Goal: Information Seeking & Learning: Learn about a topic

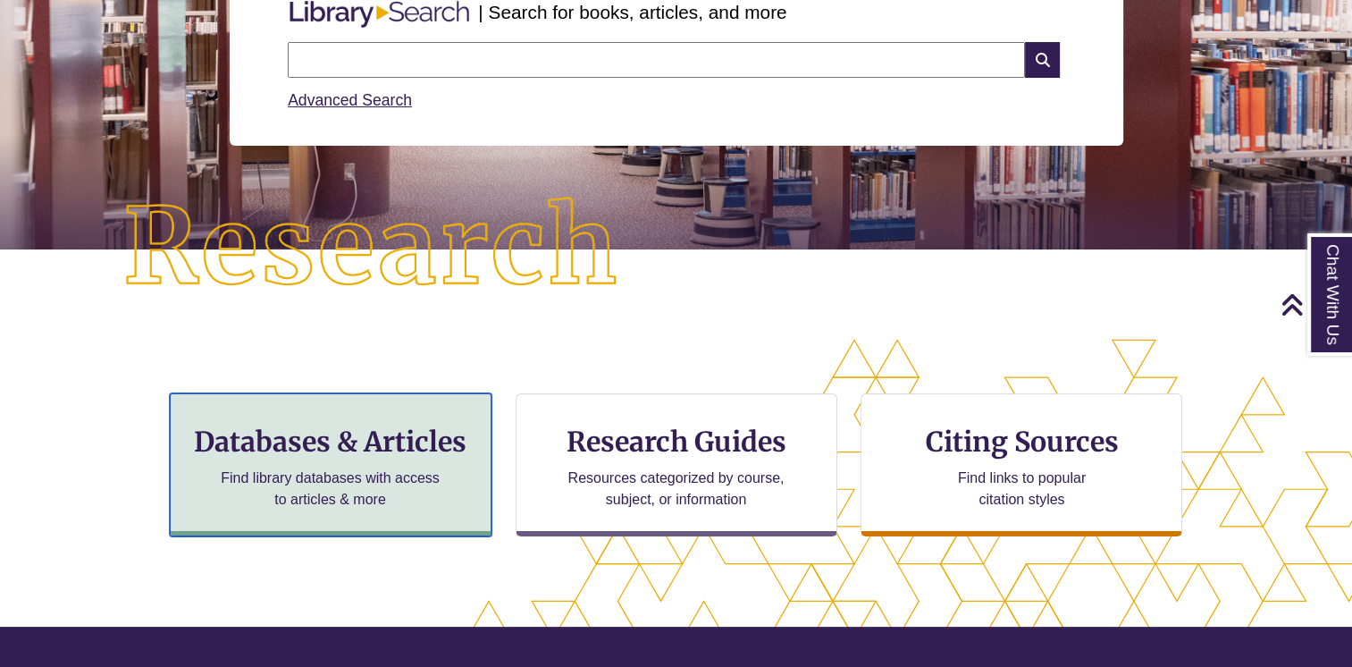
click at [382, 434] on h3 "Databases & Articles" at bounding box center [330, 442] width 291 height 34
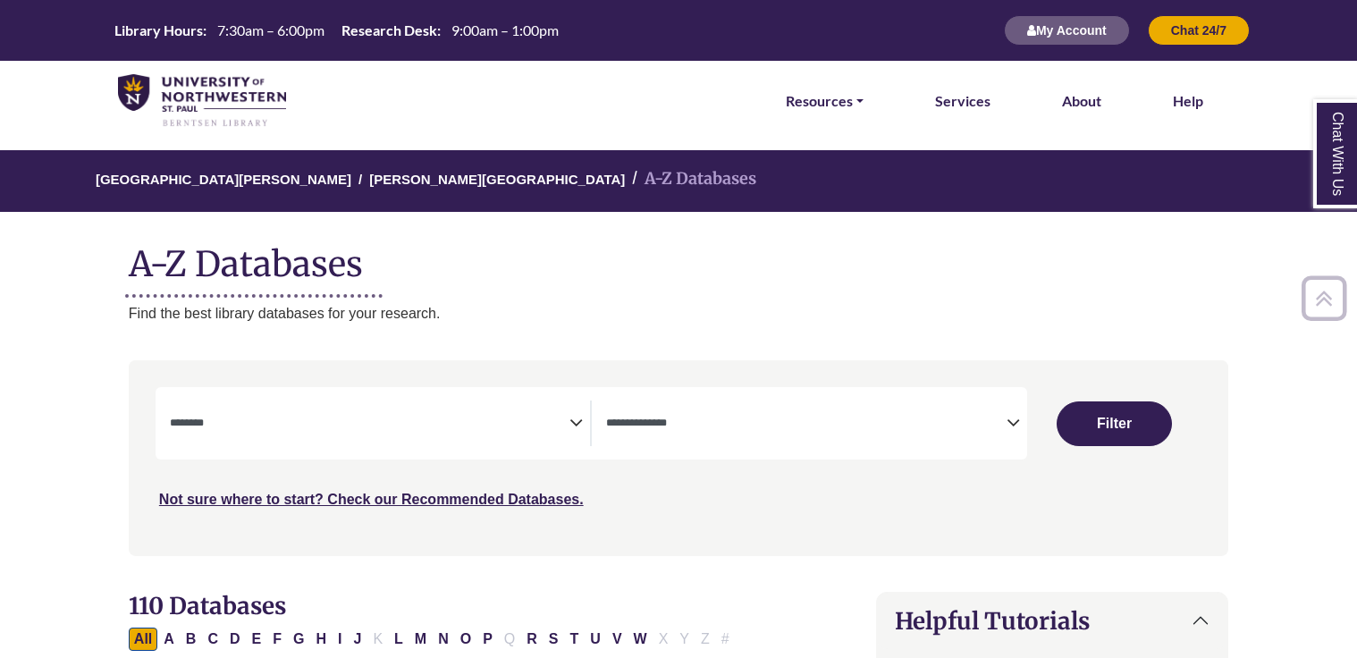
select select "Database Subject Filter"
select select "Database Types Filter"
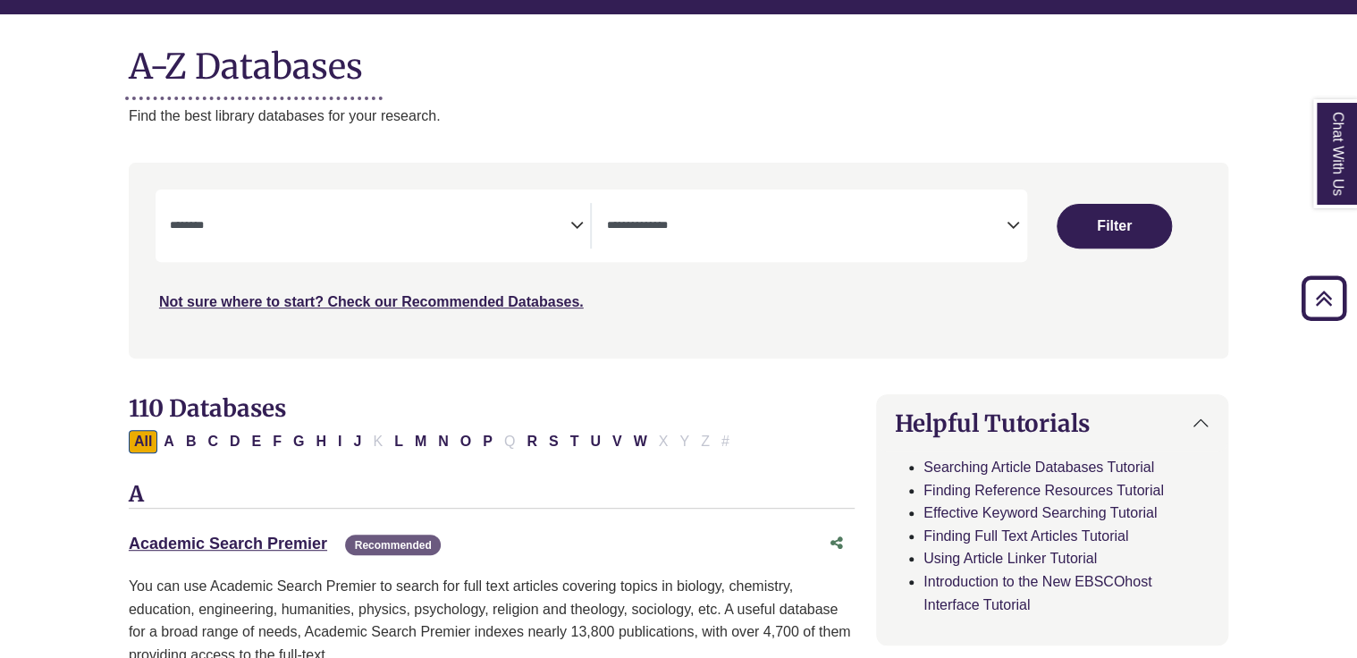
scroll to position [89, 0]
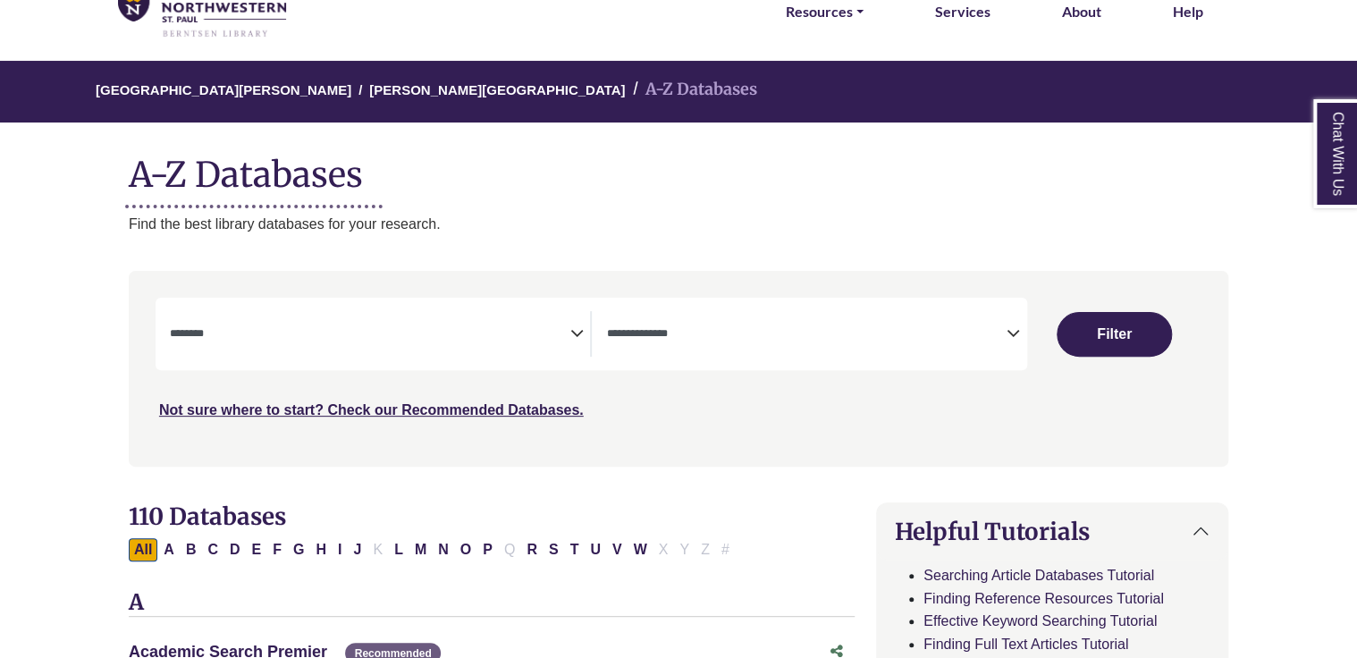
click at [570, 339] on icon "Search filters" at bounding box center [575, 330] width 13 height 27
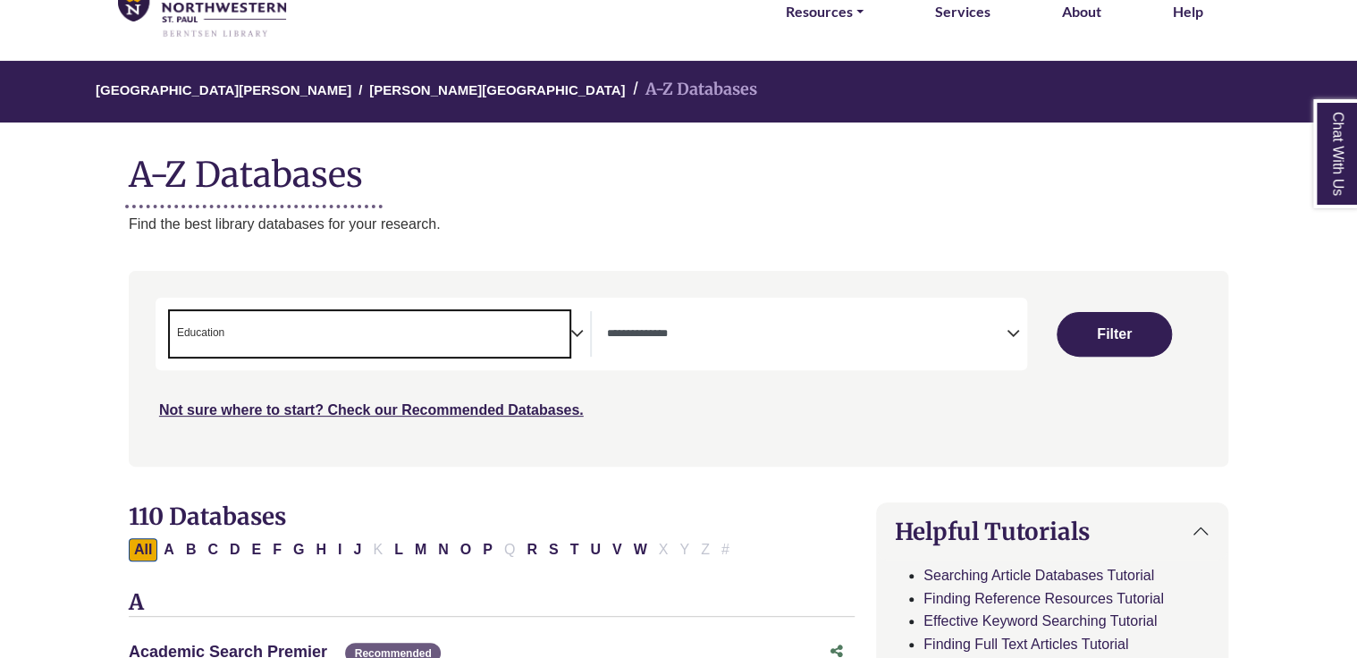
scroll to position [225, 0]
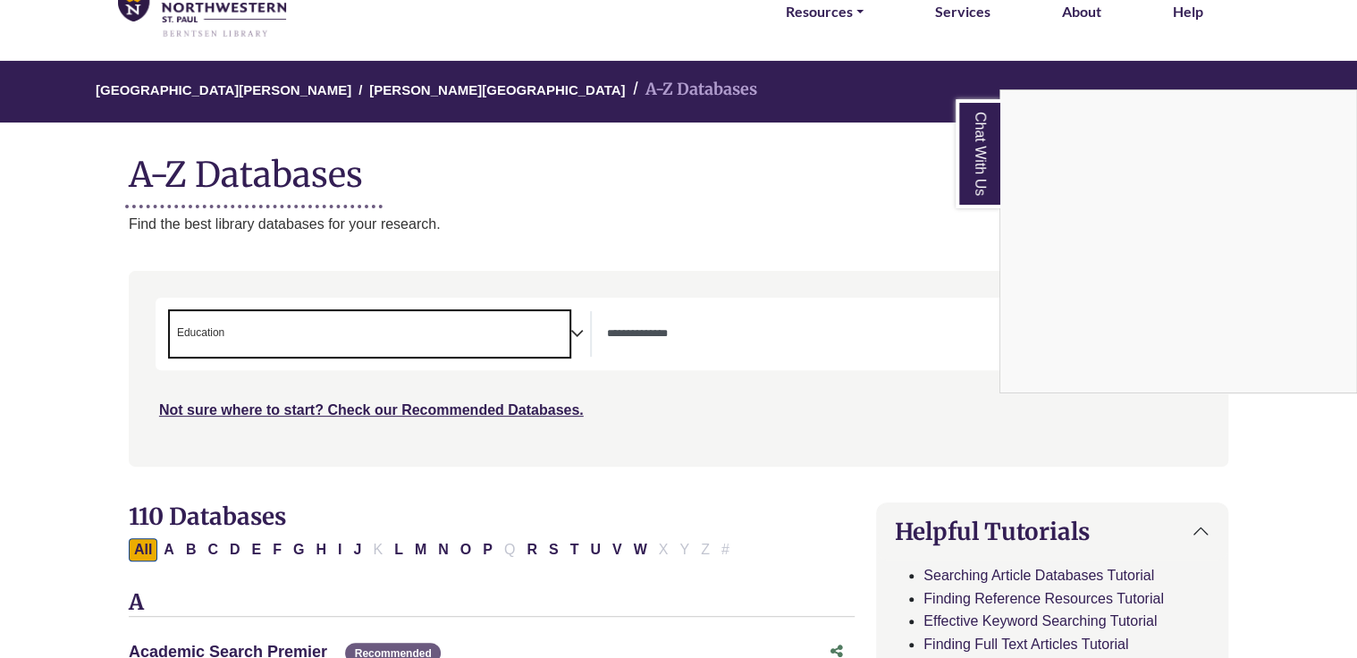
click at [665, 329] on div "Chat With Us" at bounding box center [678, 329] width 1357 height 658
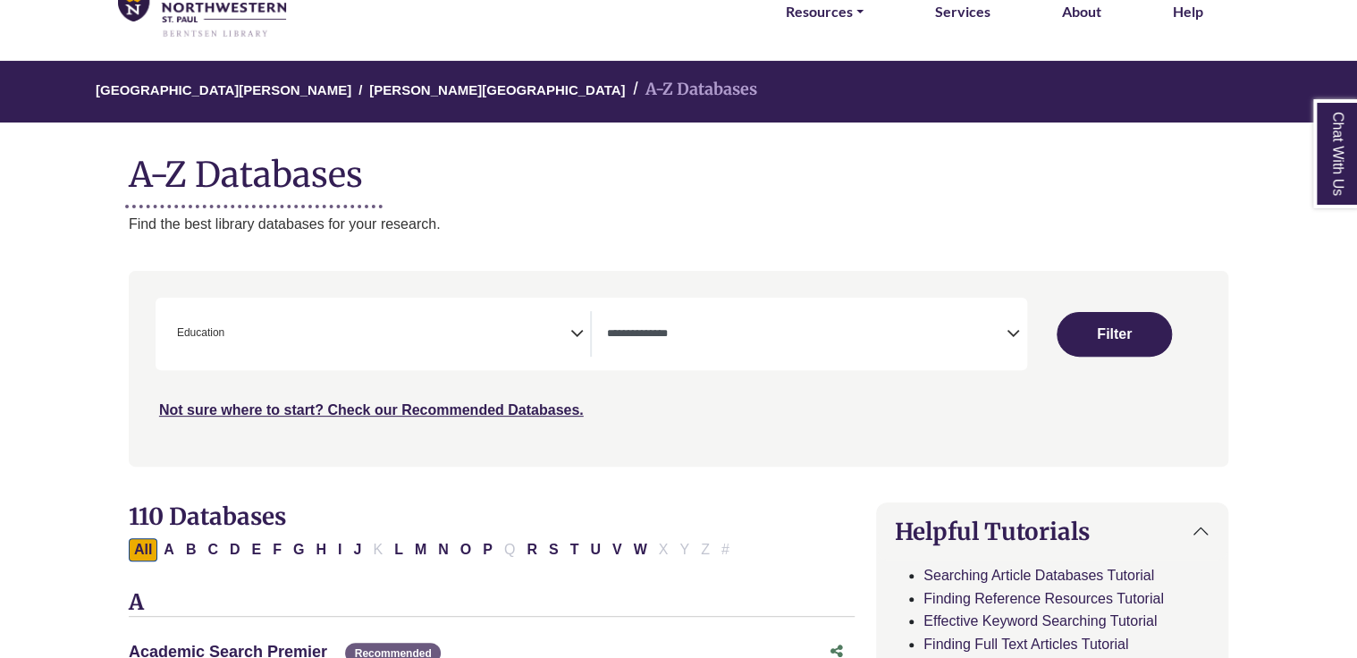
click at [579, 338] on icon "Search filters" at bounding box center [575, 330] width 13 height 27
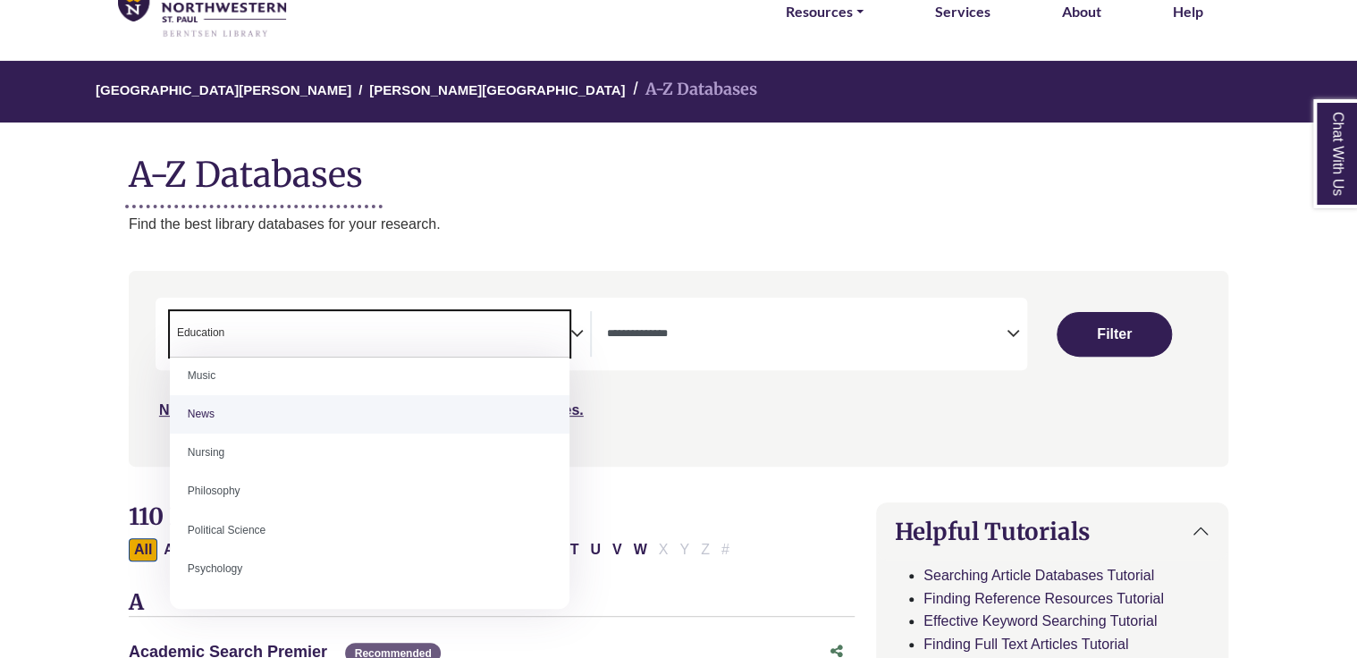
scroll to position [1251, 0]
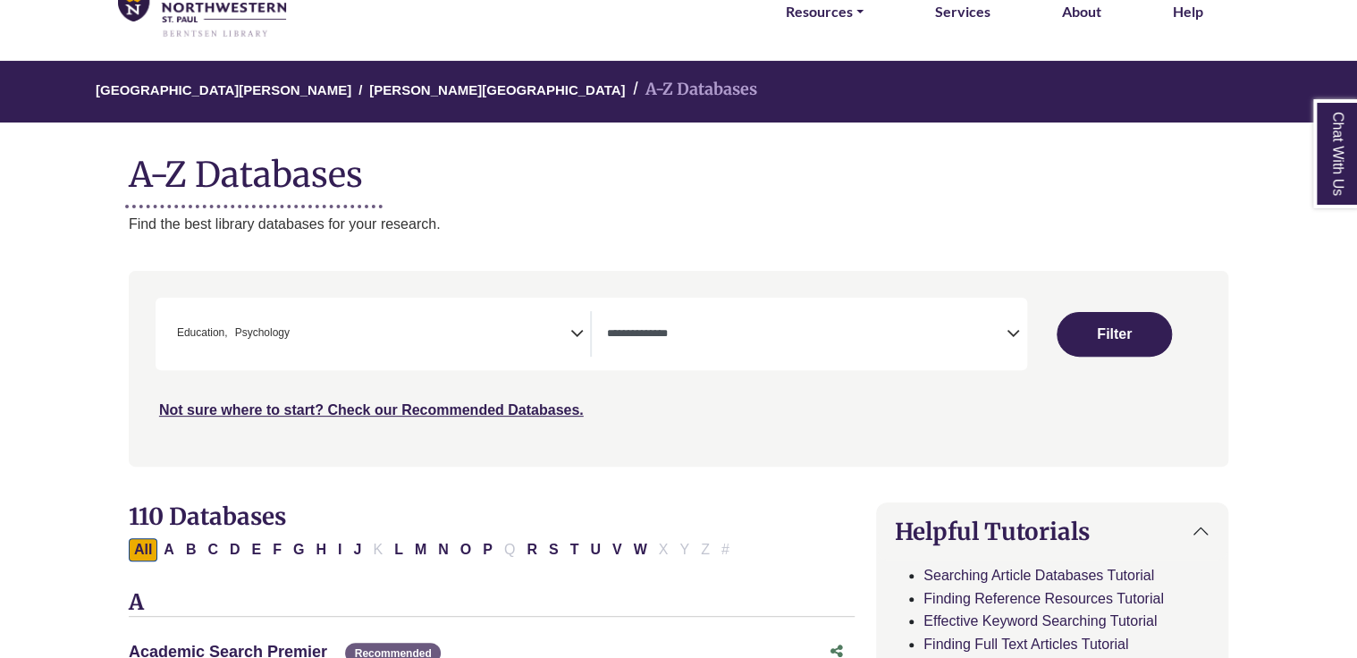
click at [578, 339] on icon "Search filters" at bounding box center [575, 330] width 13 height 27
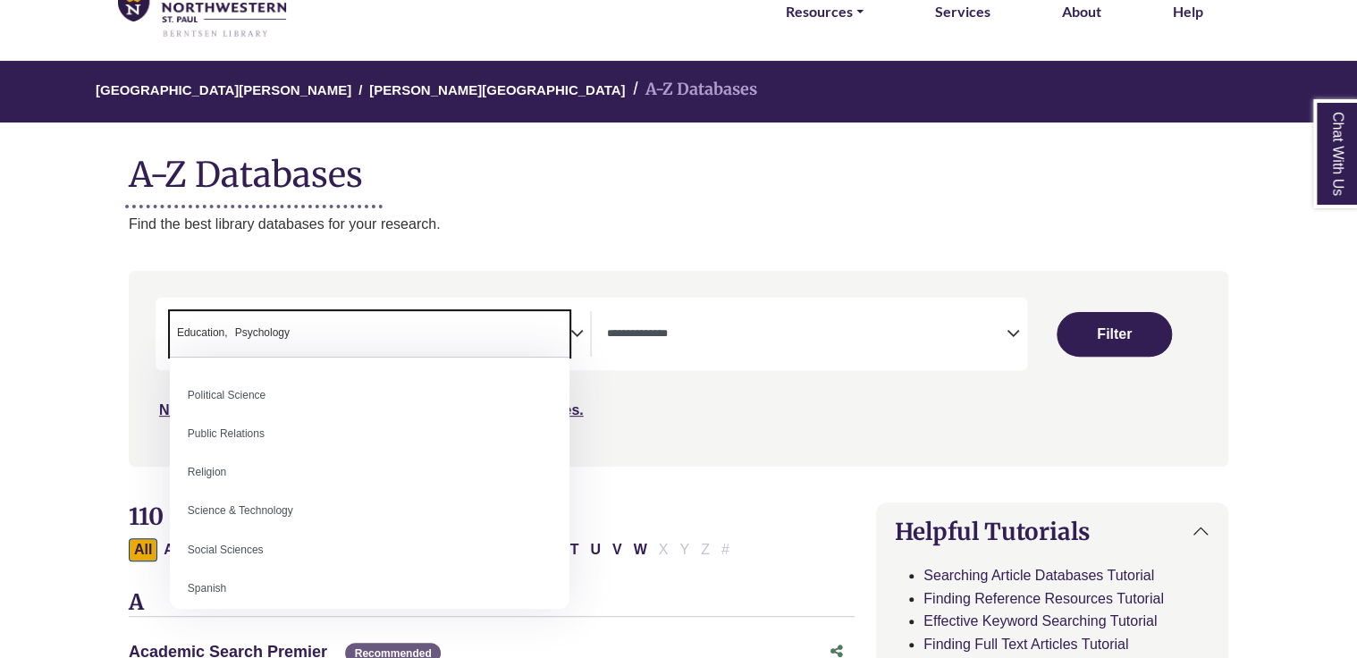
scroll to position [1519, 0]
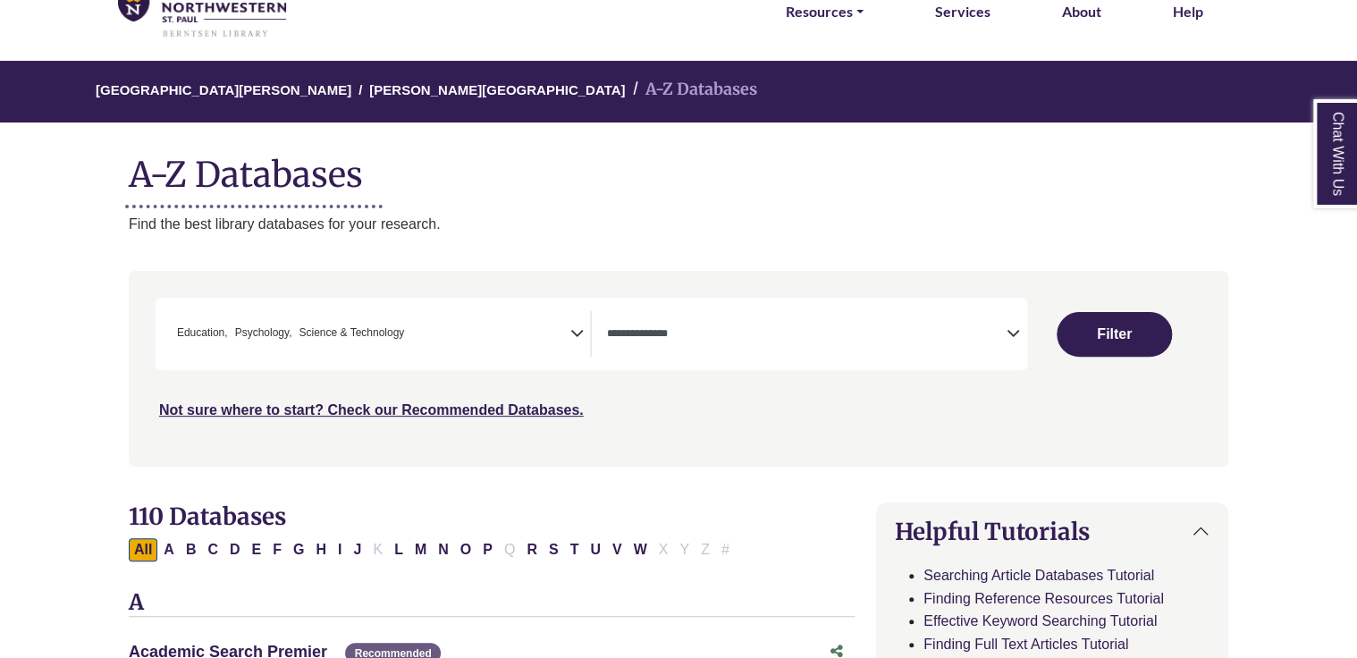
click at [574, 338] on icon "Search filters" at bounding box center [575, 330] width 13 height 27
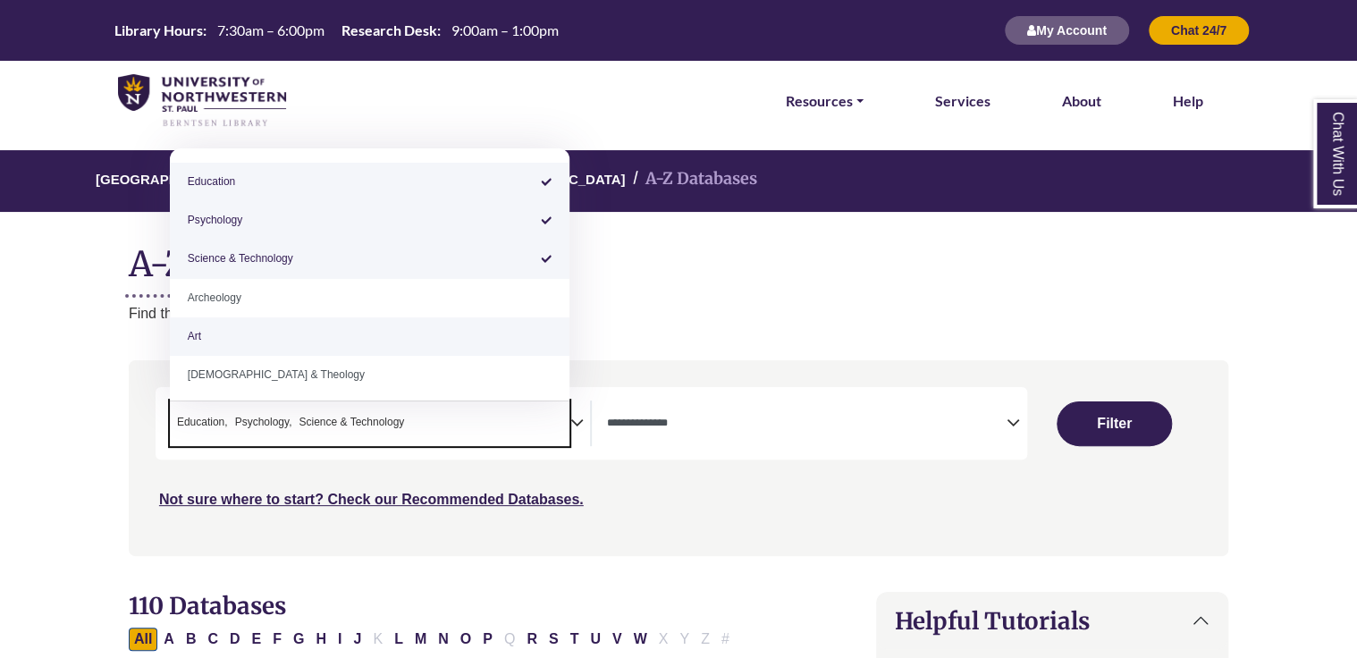
scroll to position [89, 0]
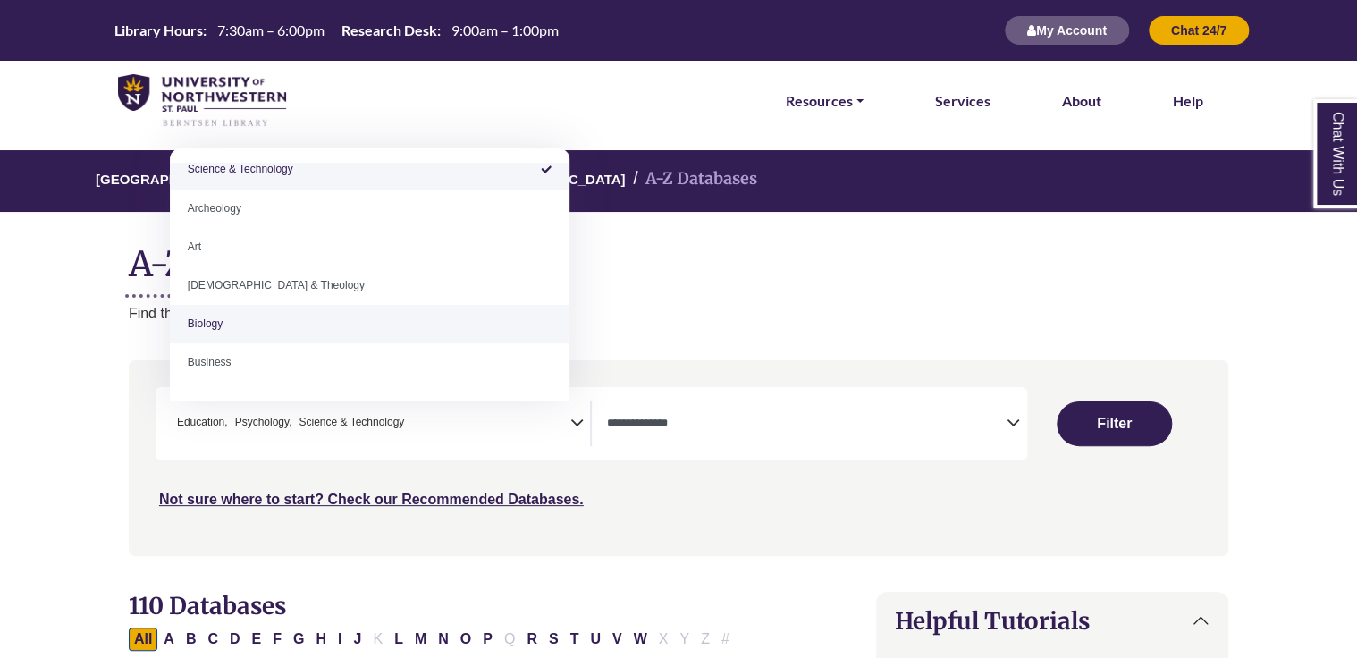
select select "*****"
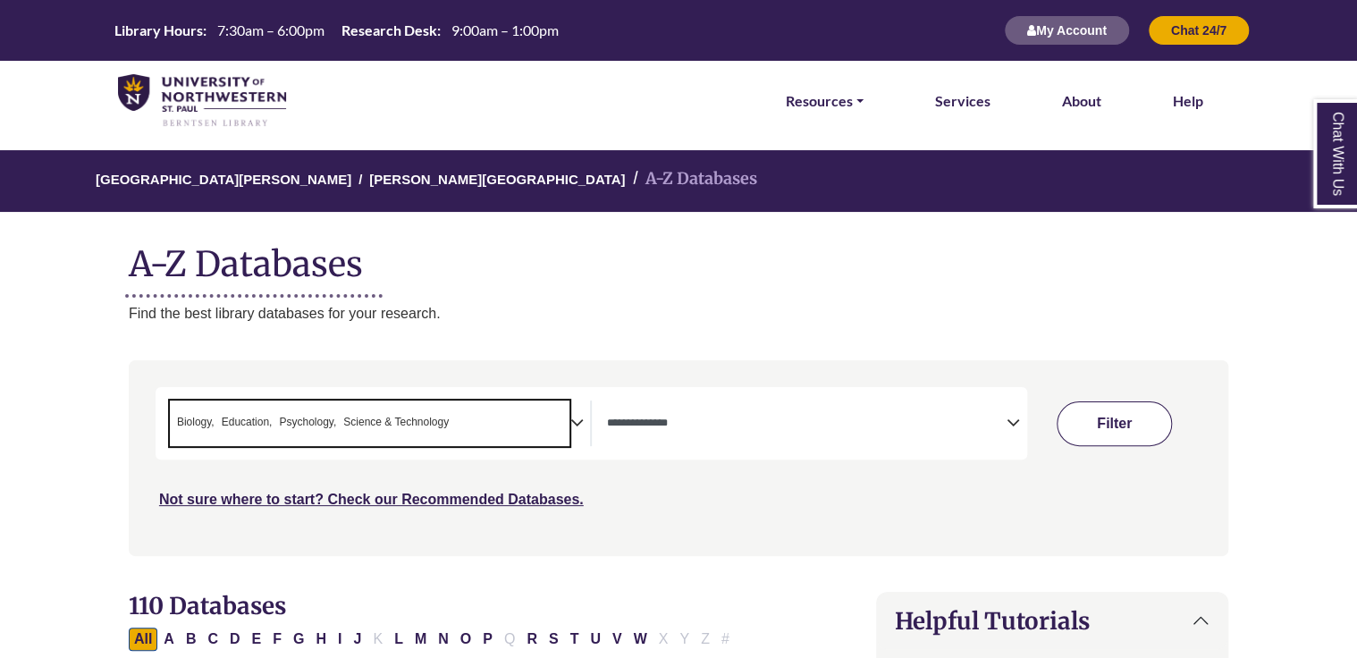
click at [1119, 430] on button "Filter" at bounding box center [1113, 423] width 114 height 45
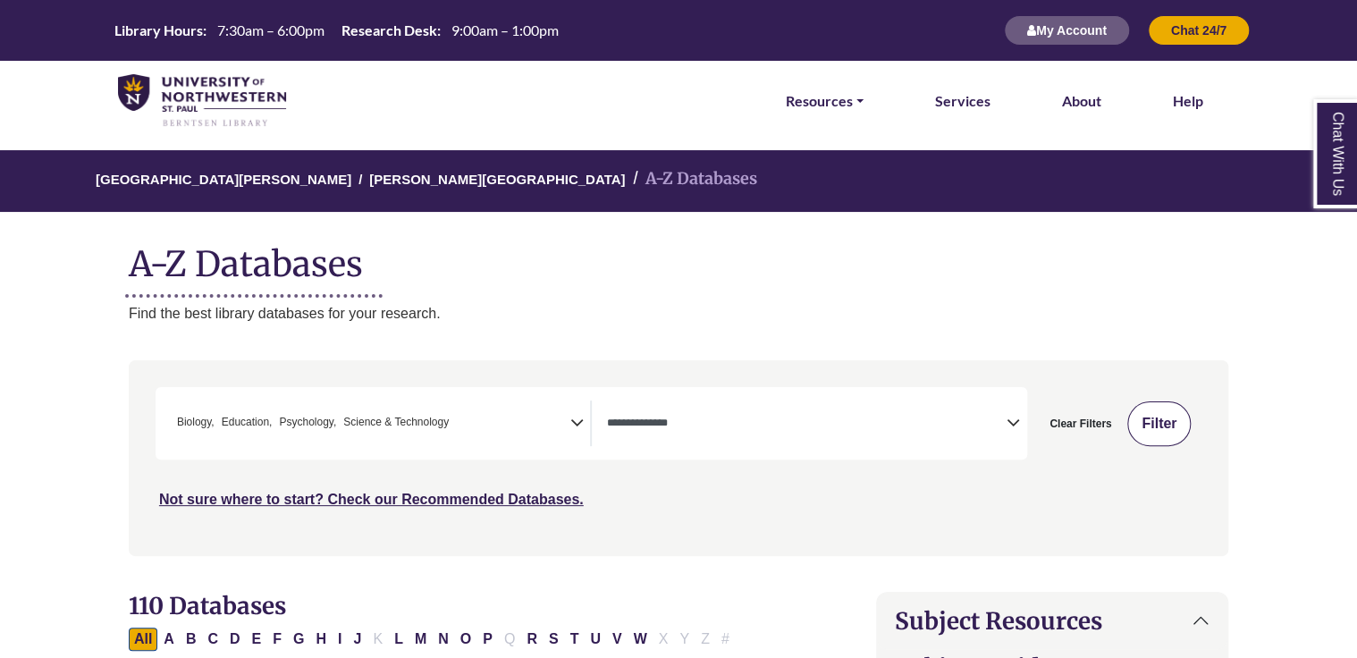
select select "Database Types Filter"
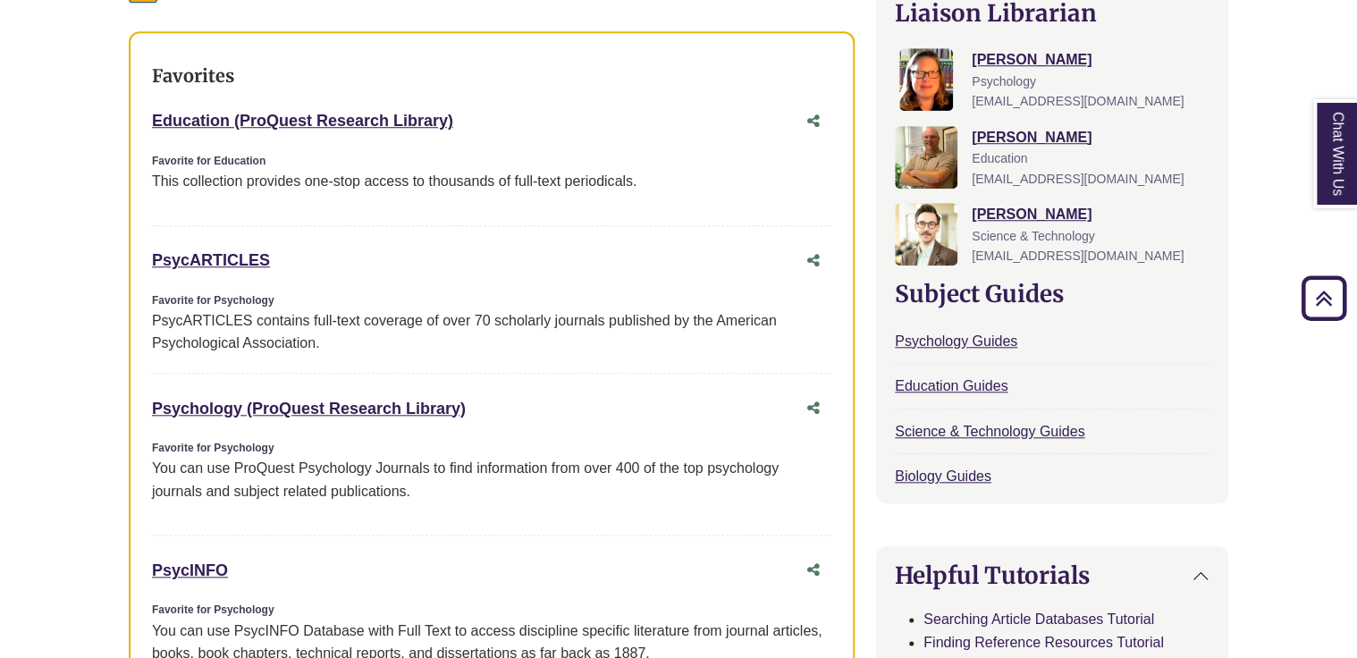
scroll to position [626, 0]
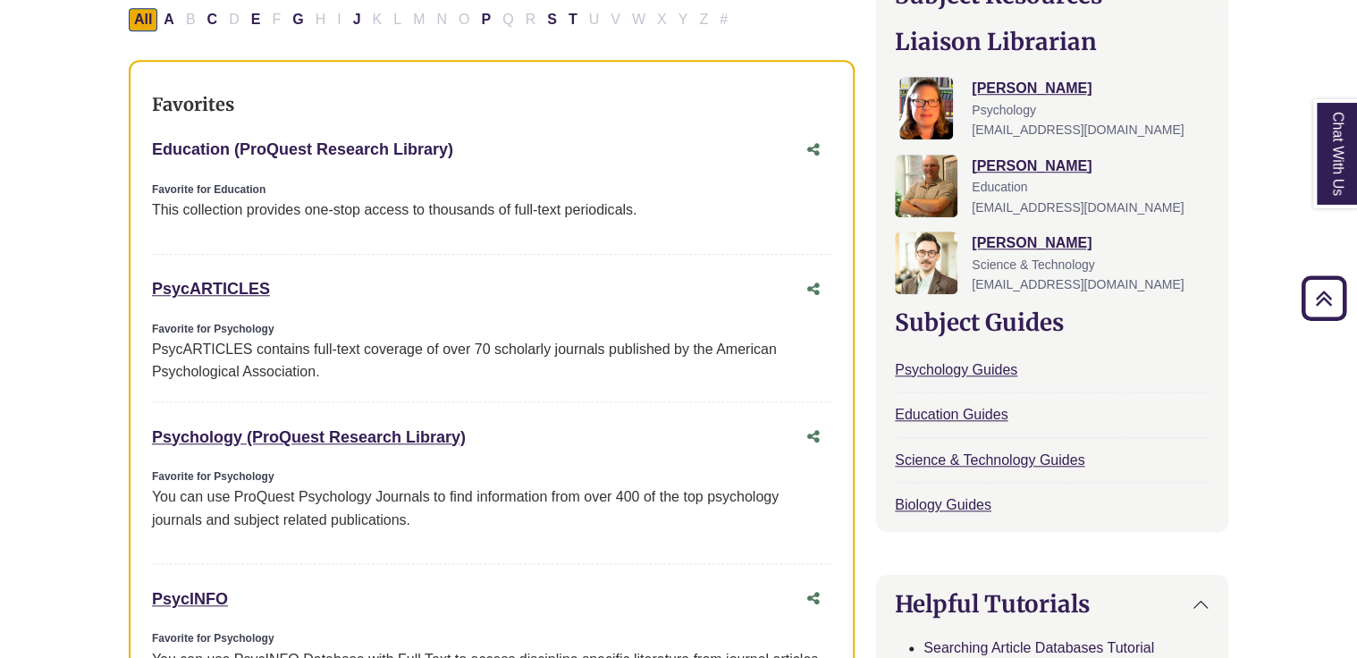
click at [347, 158] on link "Education (ProQuest Research Library) This link opens in a new window" at bounding box center [302, 149] width 301 height 18
click at [1336, 176] on link "Chat With Us" at bounding box center [1335, 153] width 45 height 109
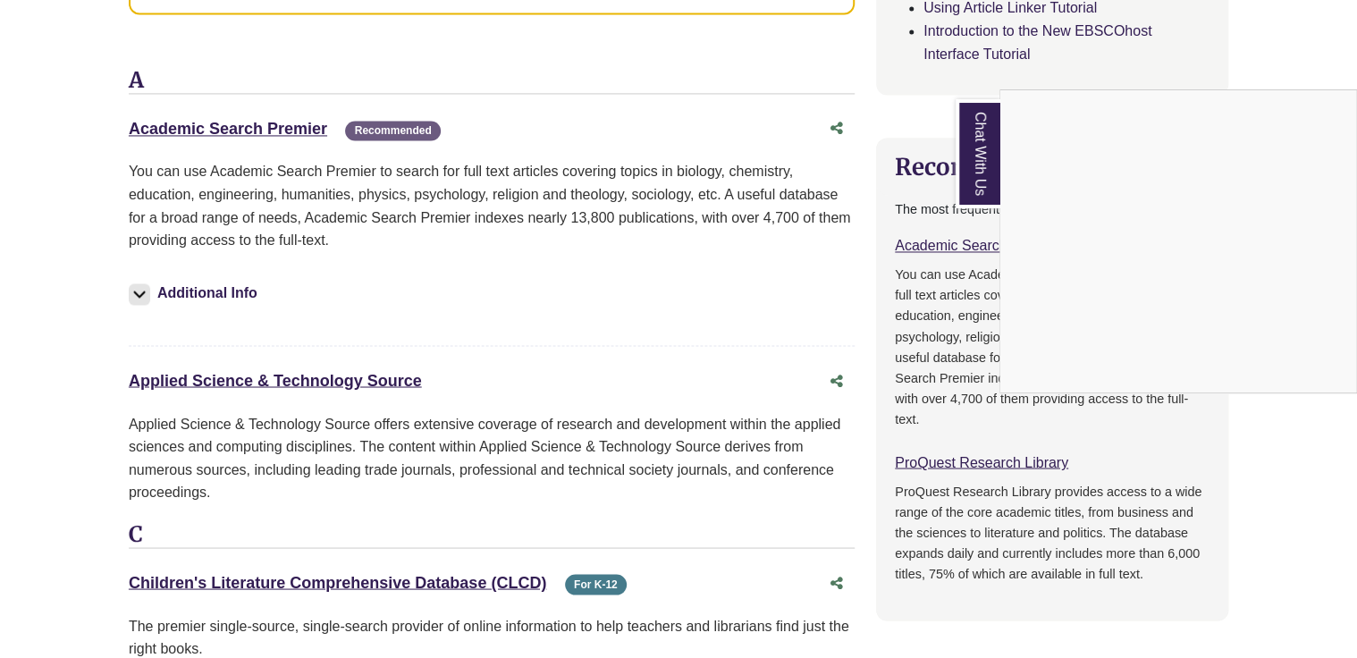
scroll to position [1341, 0]
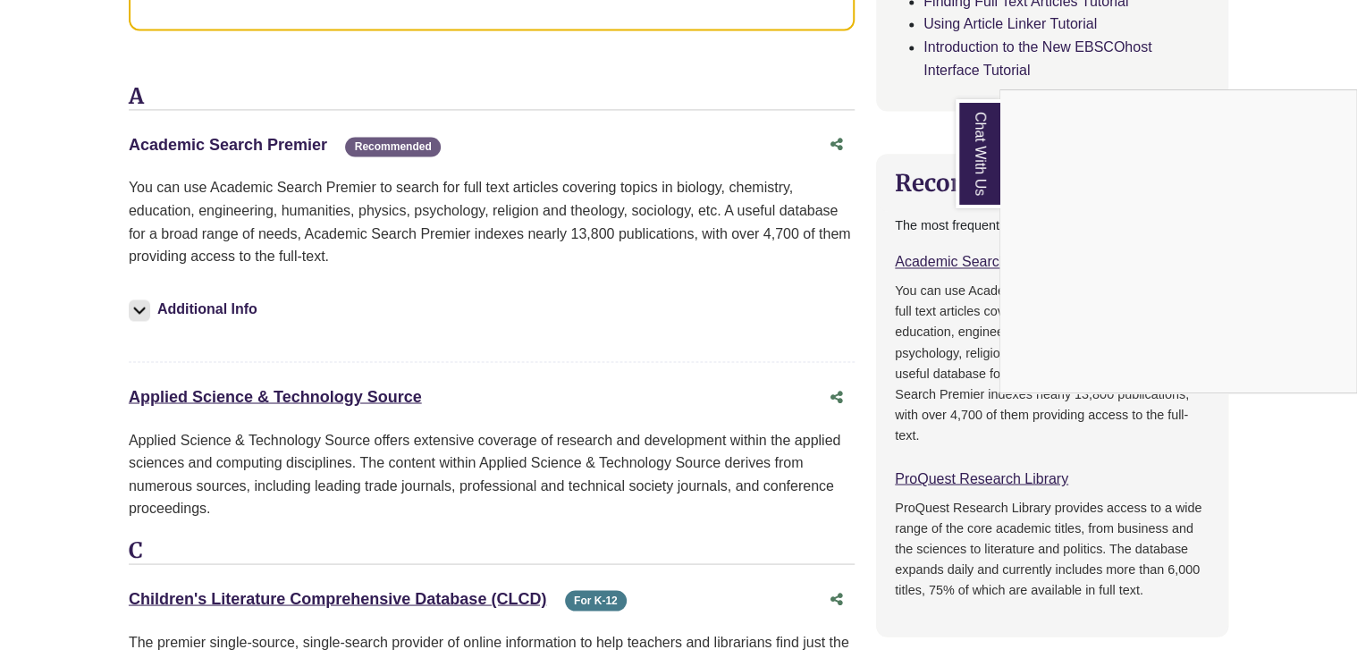
click at [187, 154] on link "Academic Search Premier This link opens in a new window" at bounding box center [228, 145] width 198 height 18
